Goal: Entertainment & Leisure: Consume media (video, audio)

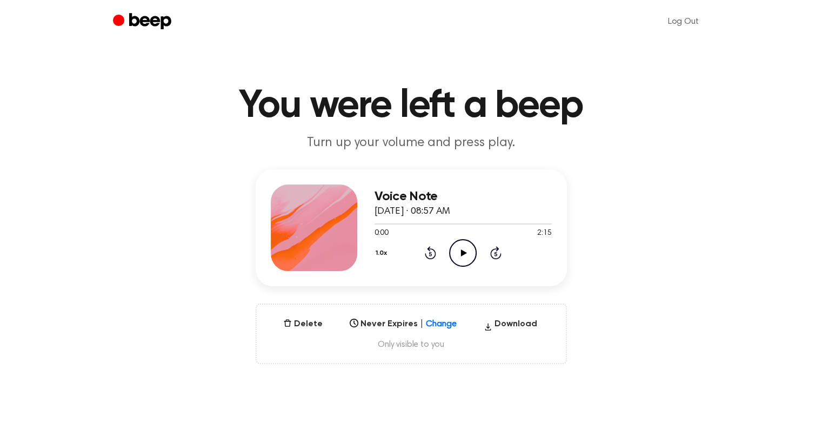
click at [464, 248] on icon "Play Audio" at bounding box center [463, 253] width 28 height 28
drag, startPoint x: 465, startPoint y: 250, endPoint x: 570, endPoint y: 128, distance: 161.0
click at [465, 250] on icon "Pause Audio" at bounding box center [463, 253] width 28 height 28
click at [461, 246] on icon "Play Audio" at bounding box center [463, 253] width 28 height 28
drag, startPoint x: 461, startPoint y: 250, endPoint x: 503, endPoint y: 182, distance: 79.8
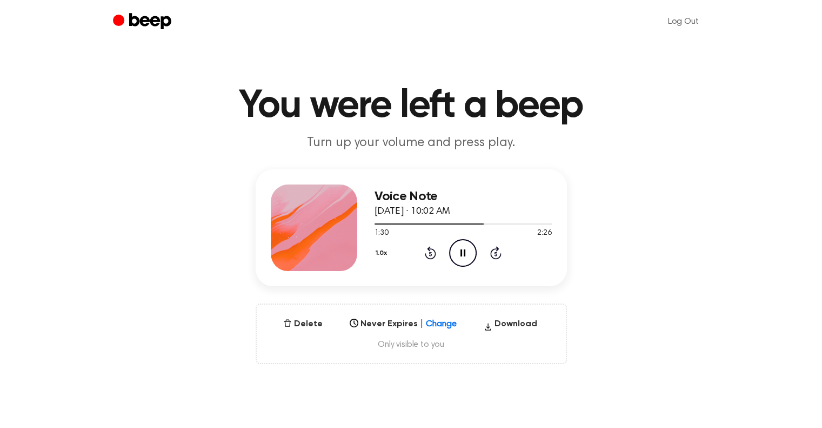
click at [461, 250] on icon at bounding box center [463, 252] width 5 height 7
